Goal: Use online tool/utility: Utilize a website feature to perform a specific function

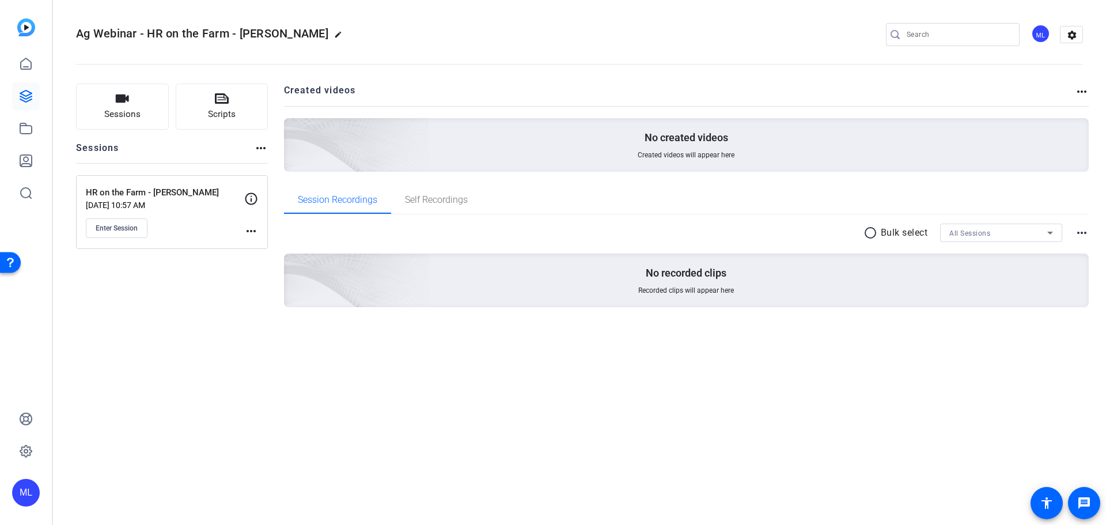
click at [248, 226] on mat-icon "more_horiz" at bounding box center [251, 231] width 14 height 14
click at [260, 243] on span "Edit Session" at bounding box center [279, 248] width 52 height 14
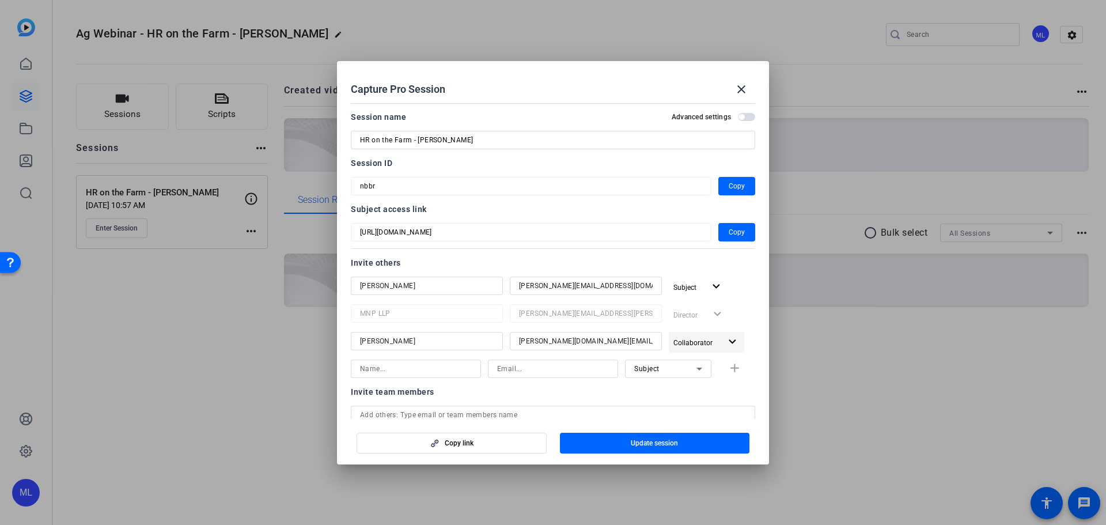
click at [697, 335] on span "Collaborator" at bounding box center [696, 342] width 47 height 14
click at [741, 322] on div at bounding box center [553, 262] width 1106 height 525
click at [469, 443] on span "Copy link" at bounding box center [459, 442] width 29 height 9
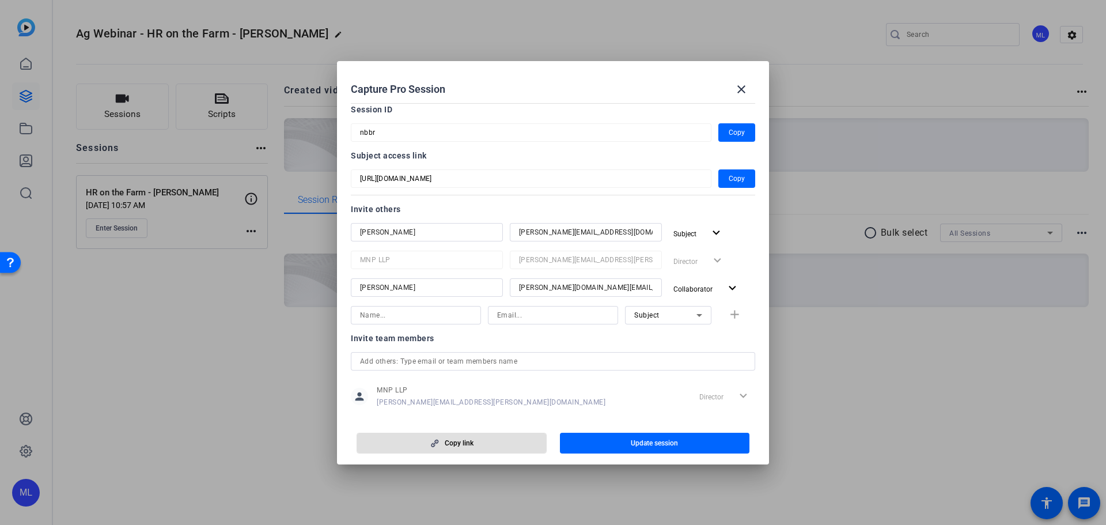
scroll to position [70, 0]
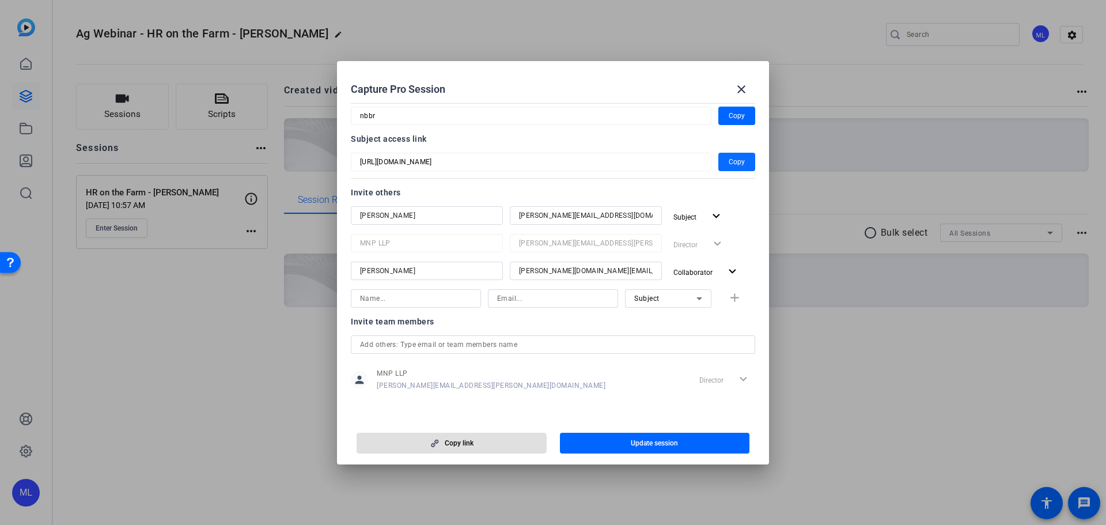
click at [740, 162] on span "button" at bounding box center [736, 162] width 37 height 28
click at [257, 341] on div at bounding box center [553, 262] width 1106 height 525
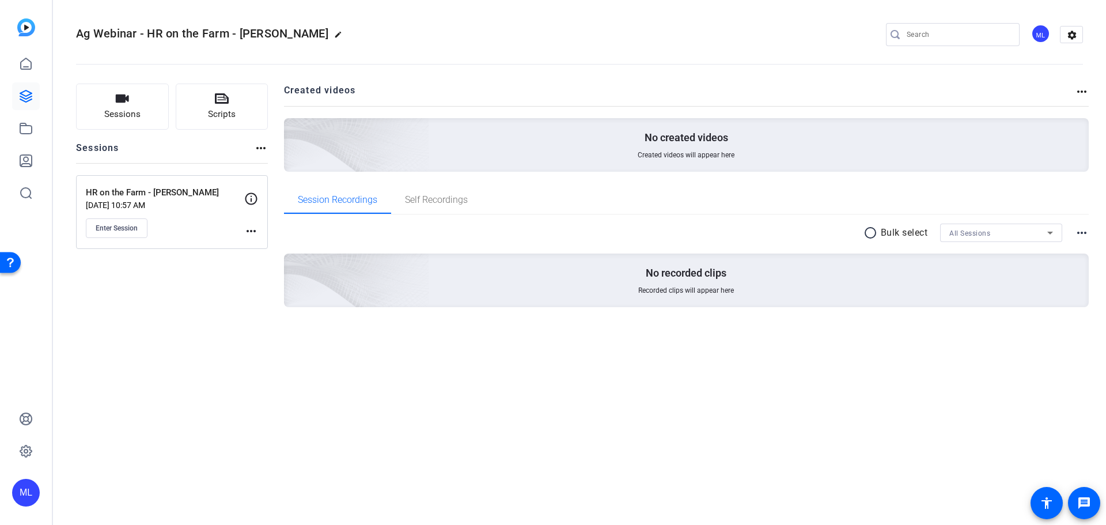
click at [264, 151] on mat-icon "more_horiz" at bounding box center [261, 148] width 14 height 14
click at [257, 148] on div at bounding box center [553, 262] width 1106 height 525
click at [193, 145] on div "Sessions more_horiz" at bounding box center [172, 152] width 192 height 22
click at [1074, 31] on mat-icon "settings" at bounding box center [1071, 34] width 23 height 17
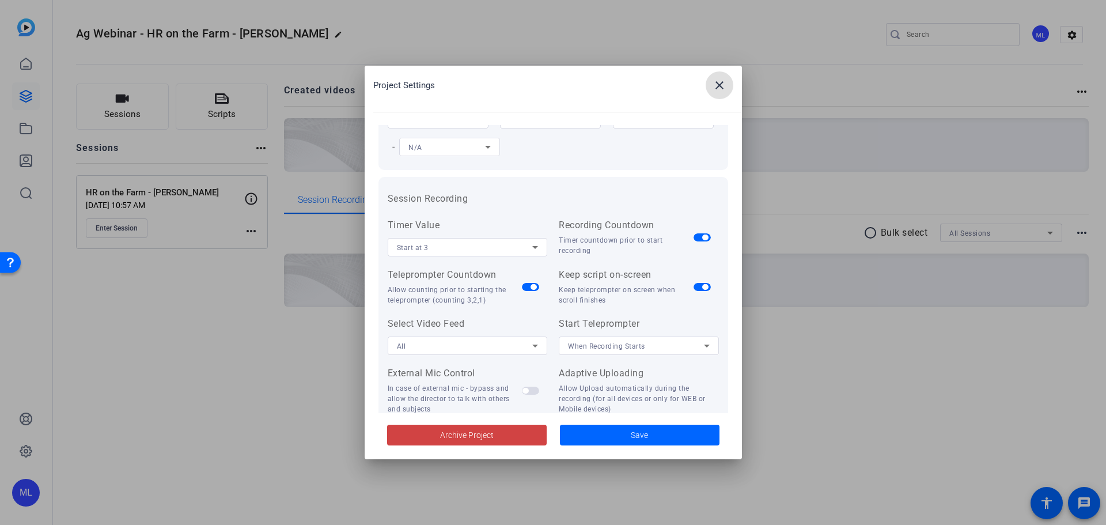
scroll to position [58, 0]
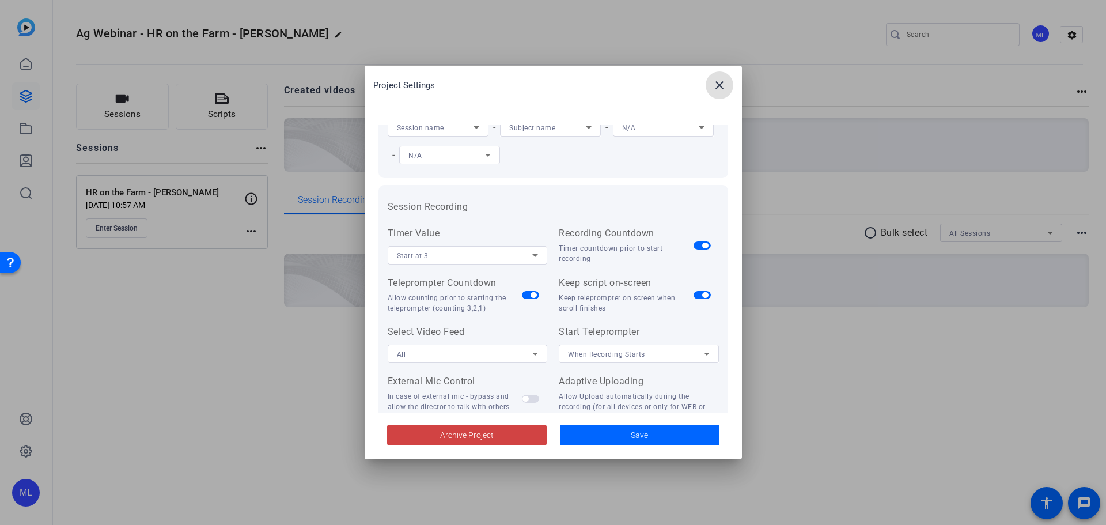
click at [715, 85] on mat-icon "close" at bounding box center [719, 85] width 14 height 14
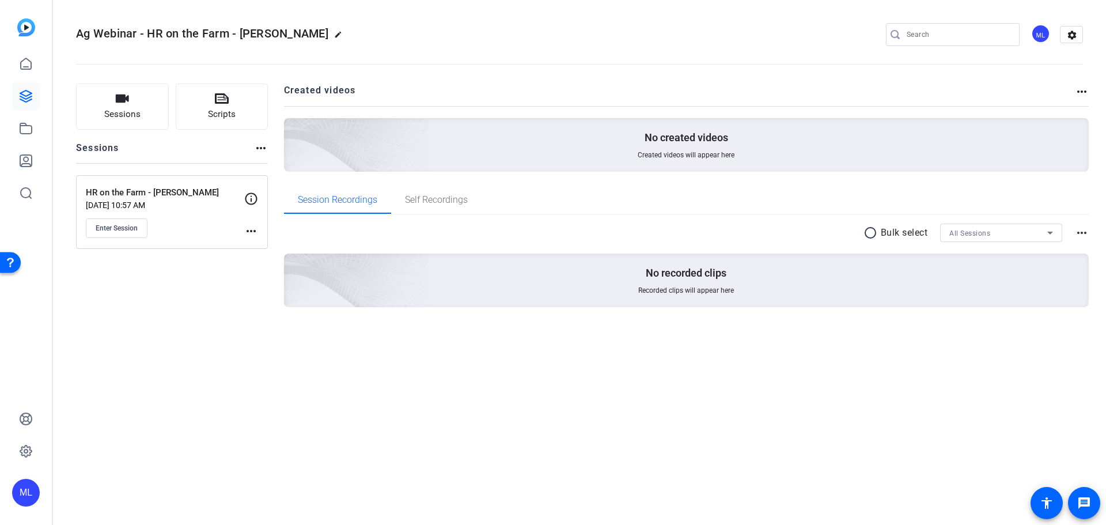
click at [245, 226] on mat-icon "more_horiz" at bounding box center [251, 231] width 14 height 14
click at [204, 249] on div at bounding box center [553, 262] width 1106 height 525
click at [247, 195] on icon at bounding box center [251, 198] width 12 height 12
click at [208, 298] on div "Sessions Scripts Sessions more_horiz HR on the Farm - [PERSON_NAME] [DATE] 10:5…" at bounding box center [172, 213] width 192 height 260
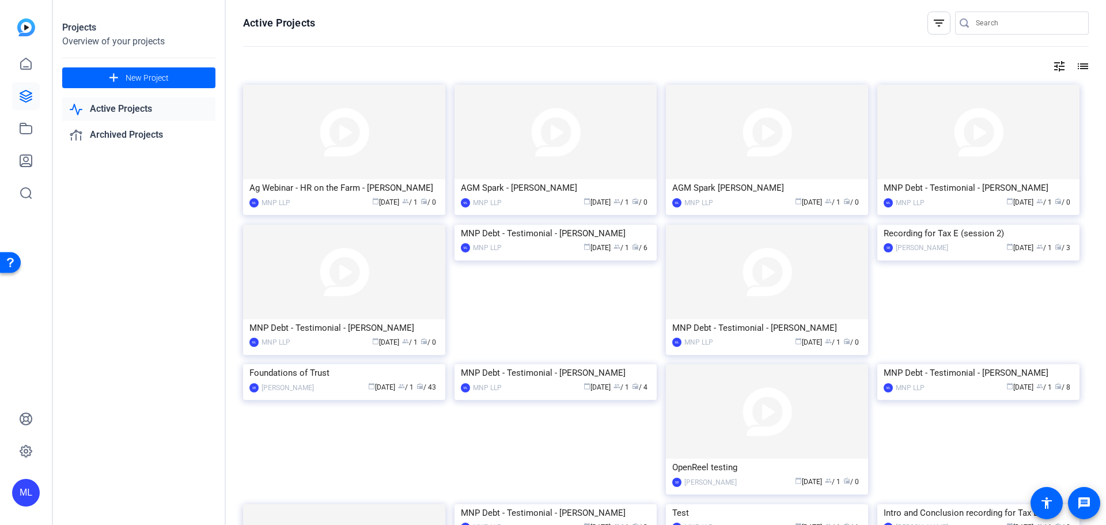
click at [413, 155] on img at bounding box center [344, 132] width 202 height 94
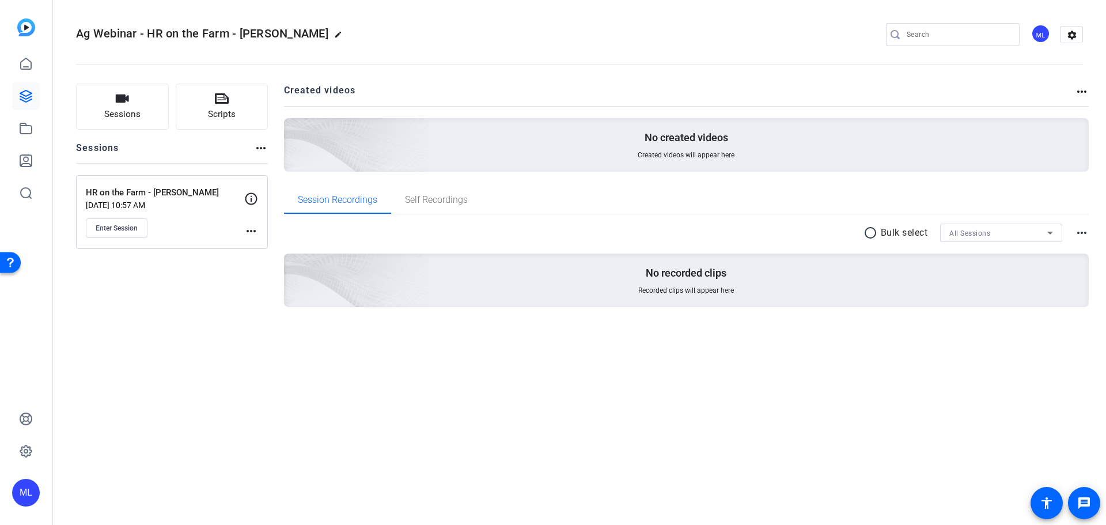
click at [261, 146] on mat-icon "more_horiz" at bounding box center [261, 148] width 14 height 14
click at [261, 146] on div at bounding box center [553, 262] width 1106 height 525
click at [249, 240] on div "HR on the Farm - [PERSON_NAME] [DATE] 10:57 AM Enter Session more_horiz" at bounding box center [172, 212] width 192 height 74
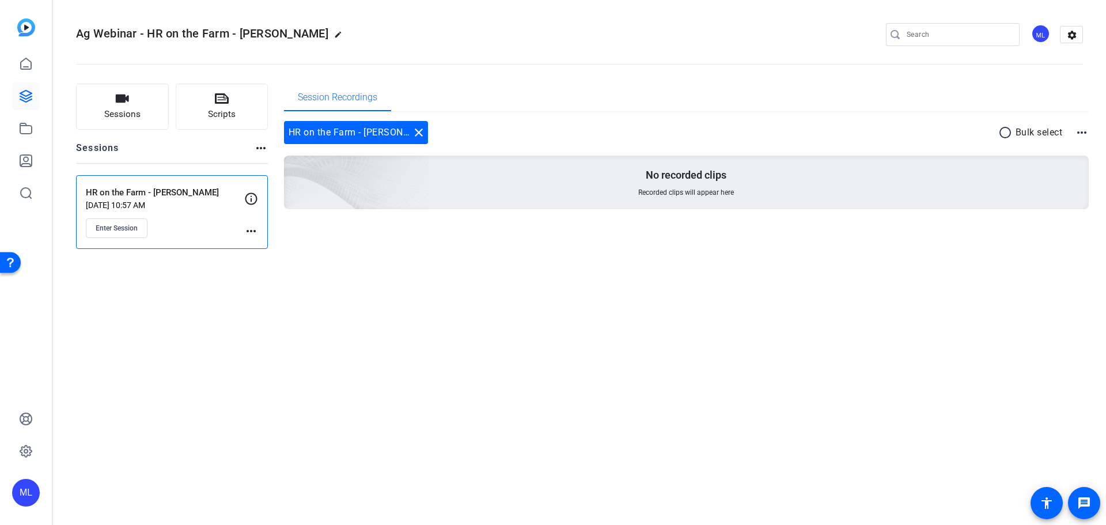
click at [249, 227] on mat-icon "more_horiz" at bounding box center [251, 231] width 14 height 14
click at [401, 241] on div at bounding box center [553, 262] width 1106 height 525
click at [257, 196] on icon at bounding box center [251, 199] width 14 height 14
click at [249, 196] on icon at bounding box center [251, 199] width 14 height 14
click at [237, 219] on div "Enter Session" at bounding box center [165, 228] width 158 height 20
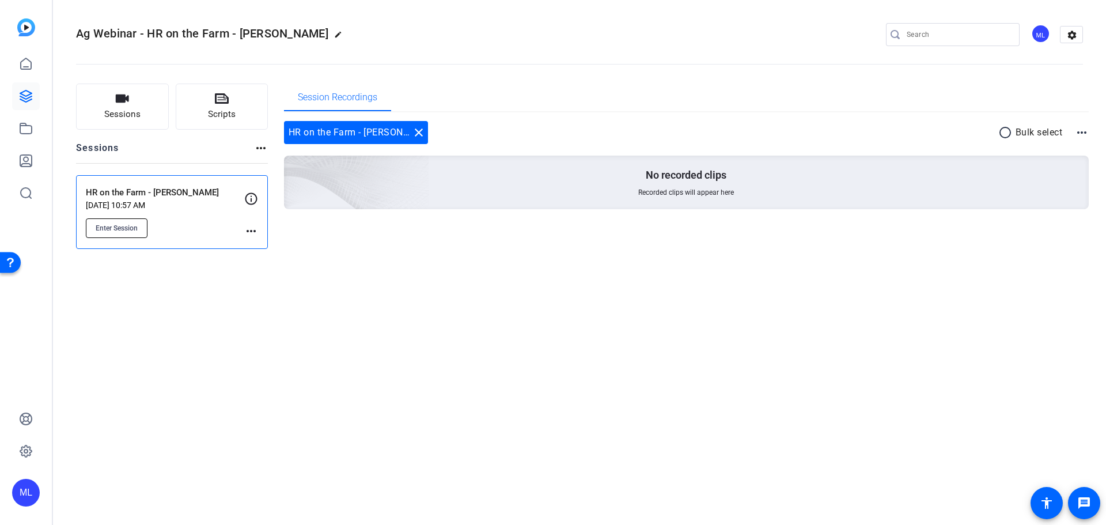
click at [139, 225] on button "Enter Session" at bounding box center [117, 228] width 62 height 20
click at [443, 274] on div "Ag Webinar - HR on the Farm - [PERSON_NAME] edit ML settings Sessions Scripts S…" at bounding box center [579, 262] width 1053 height 525
